Goal: Task Accomplishment & Management: Use online tool/utility

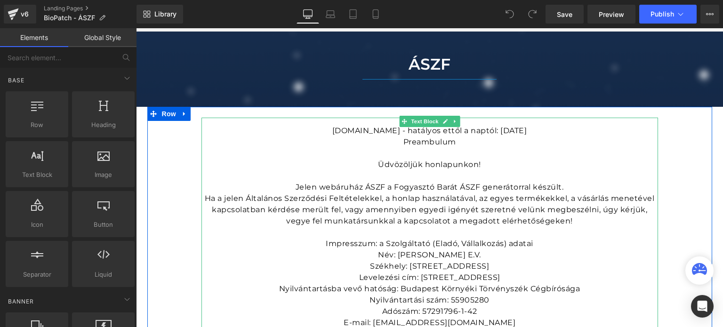
scroll to position [94, 0]
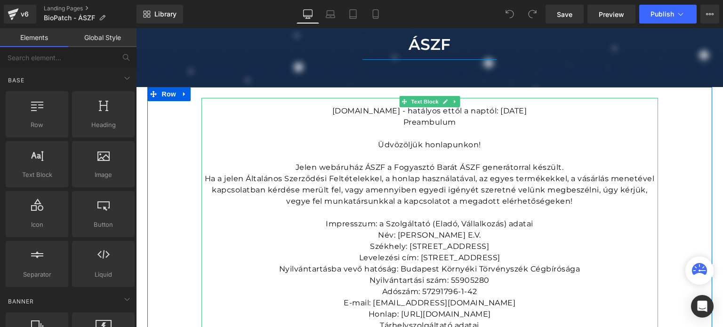
drag, startPoint x: 419, startPoint y: 238, endPoint x: 442, endPoint y: 239, distance: 22.1
click at [419, 238] on p "Név: [PERSON_NAME] E.V." at bounding box center [430, 235] width 457 height 11
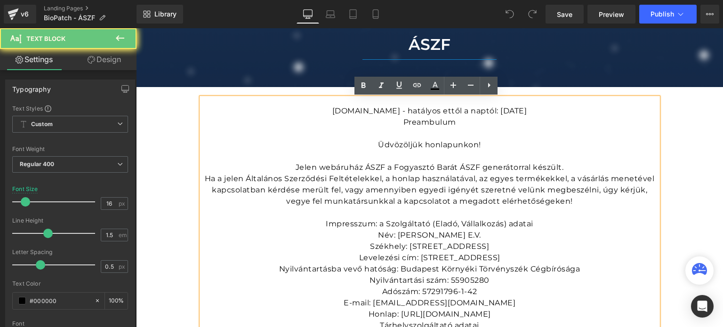
click at [506, 234] on p "Név: [PERSON_NAME] E.V." at bounding box center [430, 235] width 457 height 11
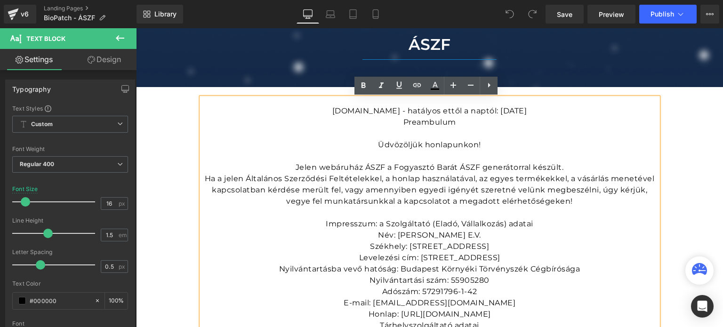
click at [443, 238] on p "Név: [PERSON_NAME] E.V." at bounding box center [430, 235] width 457 height 11
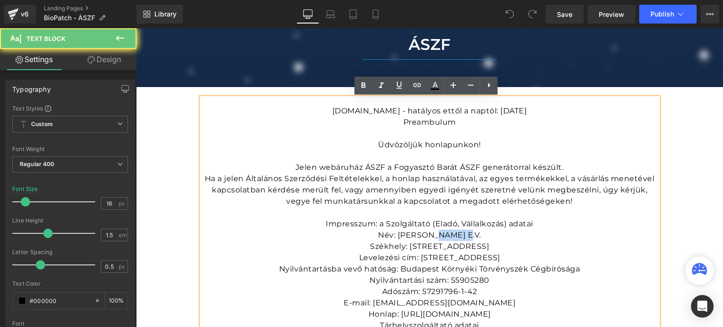
click at [443, 238] on p "Név: [PERSON_NAME] E.V." at bounding box center [430, 235] width 457 height 11
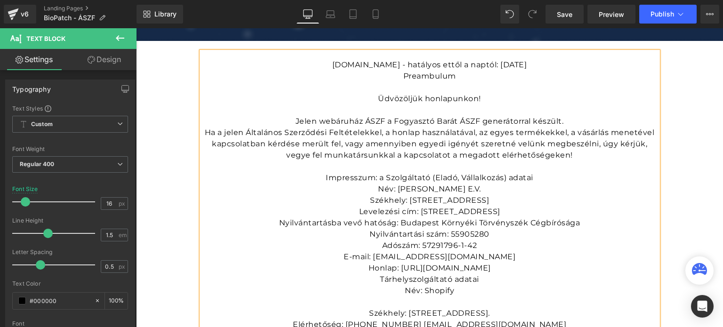
scroll to position [141, 0]
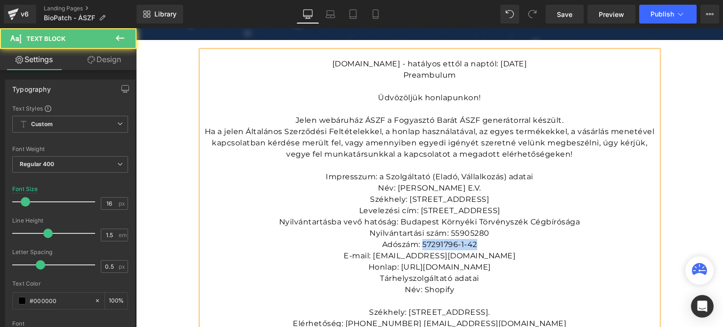
drag, startPoint x: 478, startPoint y: 248, endPoint x: 420, endPoint y: 247, distance: 57.5
click at [420, 247] on p "Adószám: 57291796-1-42" at bounding box center [430, 244] width 457 height 11
drag, startPoint x: 487, startPoint y: 233, endPoint x: 448, endPoint y: 238, distance: 39.4
click at [448, 238] on p "Nyilvántartási szám: 55905280" at bounding box center [430, 233] width 457 height 11
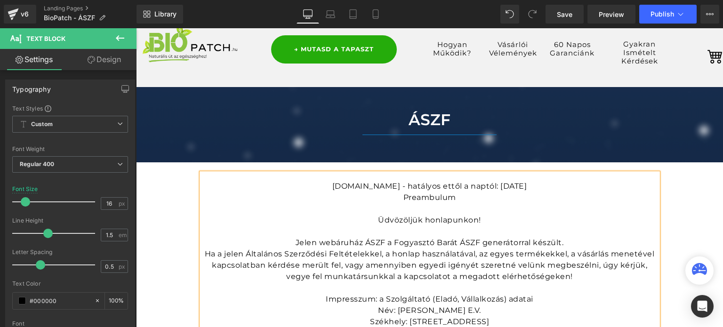
scroll to position [0, 0]
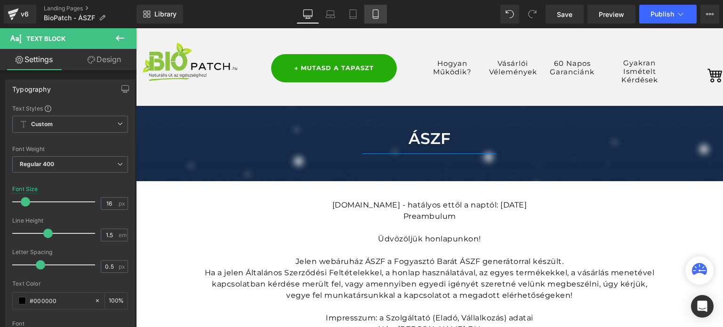
click at [370, 22] on link "Mobile" at bounding box center [375, 14] width 23 height 19
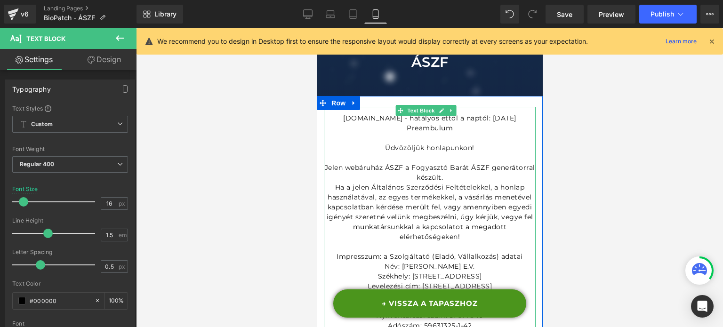
scroll to position [77, 0]
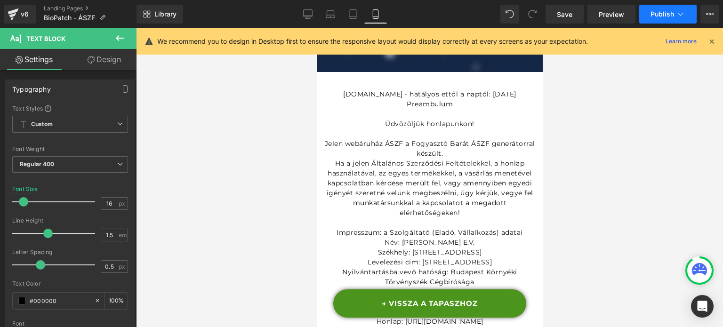
click at [656, 21] on button "Publish" at bounding box center [667, 14] width 57 height 19
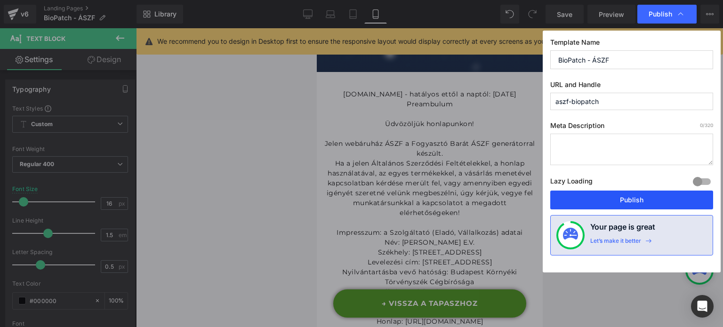
click at [619, 198] on button "Publish" at bounding box center [631, 200] width 163 height 19
